Goal: Task Accomplishment & Management: Manage account settings

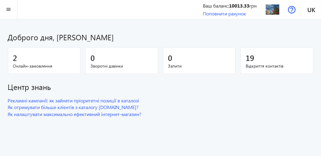
click at [28, 64] on span "Онлайн-замовлення" at bounding box center [44, 66] width 62 height 6
click at [7, 11] on mat-icon "menu" at bounding box center [9, 10] width 8 height 8
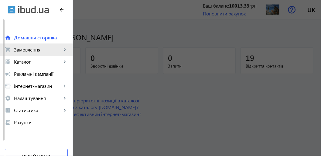
click at [25, 51] on span "Замовлення" at bounding box center [38, 50] width 48 height 6
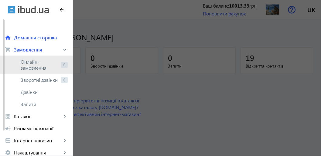
click at [29, 66] on span "Онлайн-замовлення" at bounding box center [40, 65] width 38 height 12
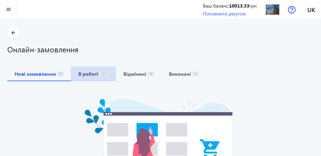
click at [91, 76] on b "В роботі" at bounding box center [88, 74] width 20 height 5
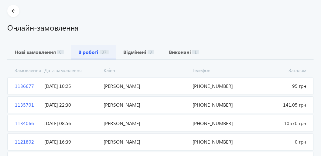
scroll to position [60, 0]
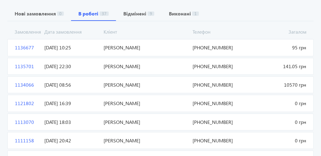
click at [121, 47] on span "[PERSON_NAME]" at bounding box center [145, 47] width 89 height 7
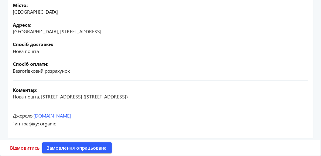
scroll to position [192, 0]
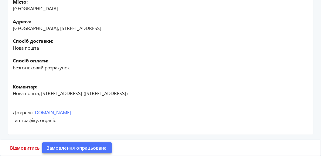
click at [80, 149] on span "Замовлення опрацьоване" at bounding box center [77, 148] width 60 height 7
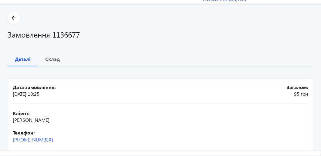
scroll to position [0, 0]
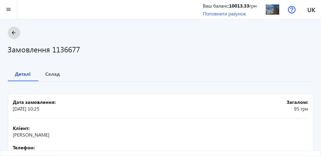
click at [16, 31] on mat-icon "arrow_back" at bounding box center [14, 33] width 8 height 8
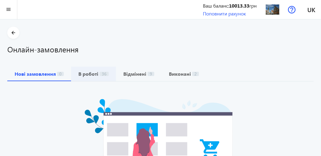
click at [93, 74] on b "В роботі" at bounding box center [88, 74] width 20 height 5
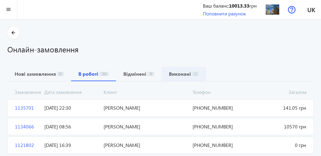
scroll to position [30, 0]
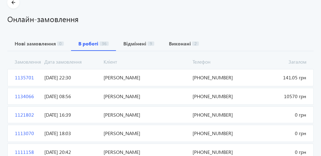
click at [22, 78] on span "1135701" at bounding box center [27, 77] width 30 height 7
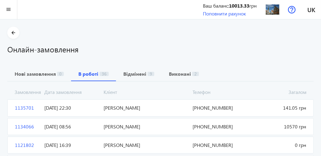
scroll to position [30, 0]
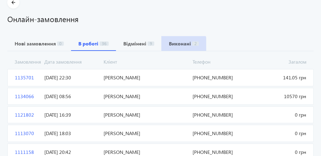
click at [181, 44] on b "Виконані" at bounding box center [180, 43] width 22 height 5
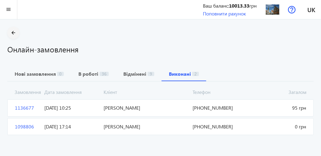
click at [11, 34] on mat-icon "arrow_back" at bounding box center [14, 33] width 8 height 8
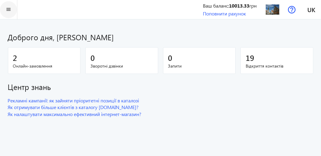
click at [11, 8] on mat-icon "menu" at bounding box center [9, 10] width 8 height 8
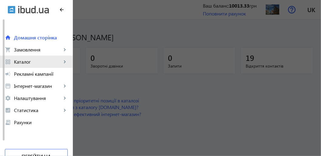
click at [33, 62] on span "Каталог" at bounding box center [38, 62] width 48 height 6
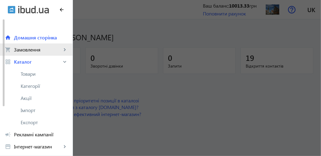
click at [31, 51] on span "Замовлення" at bounding box center [38, 50] width 48 height 6
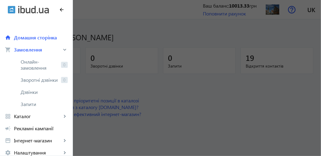
click at [113, 82] on div at bounding box center [160, 78] width 321 height 156
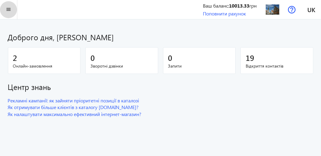
click at [8, 8] on mat-icon "menu" at bounding box center [9, 10] width 8 height 8
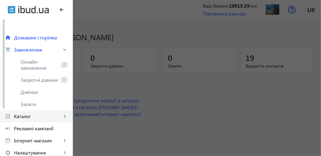
click at [34, 119] on span "Каталог" at bounding box center [38, 116] width 48 height 6
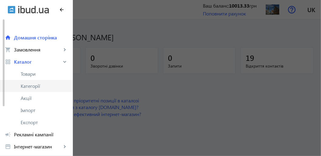
click at [39, 85] on span "Категорії" at bounding box center [44, 86] width 47 height 6
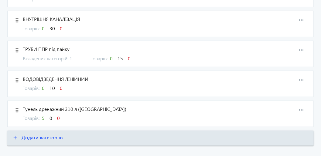
scroll to position [819, 0]
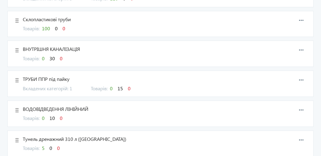
click at [53, 55] on span "30" at bounding box center [51, 58] width 5 height 6
